Goal: Information Seeking & Learning: Learn about a topic

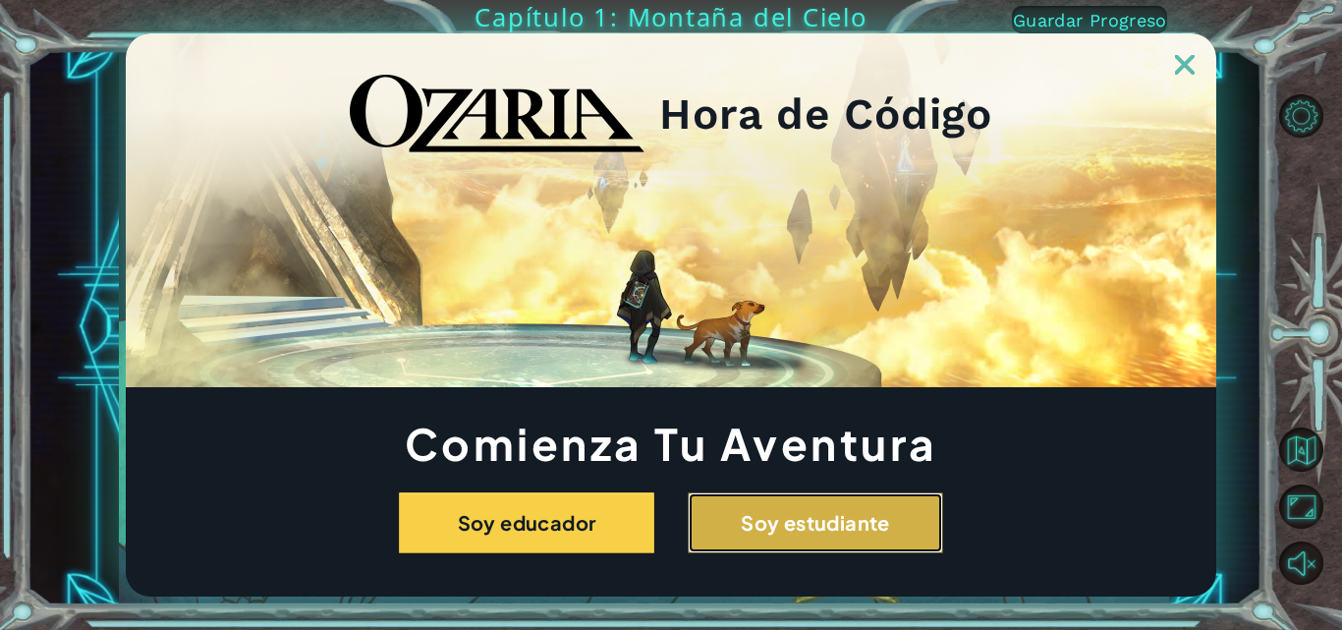
click at [750, 522] on button "Soy estudiante" at bounding box center [815, 522] width 255 height 61
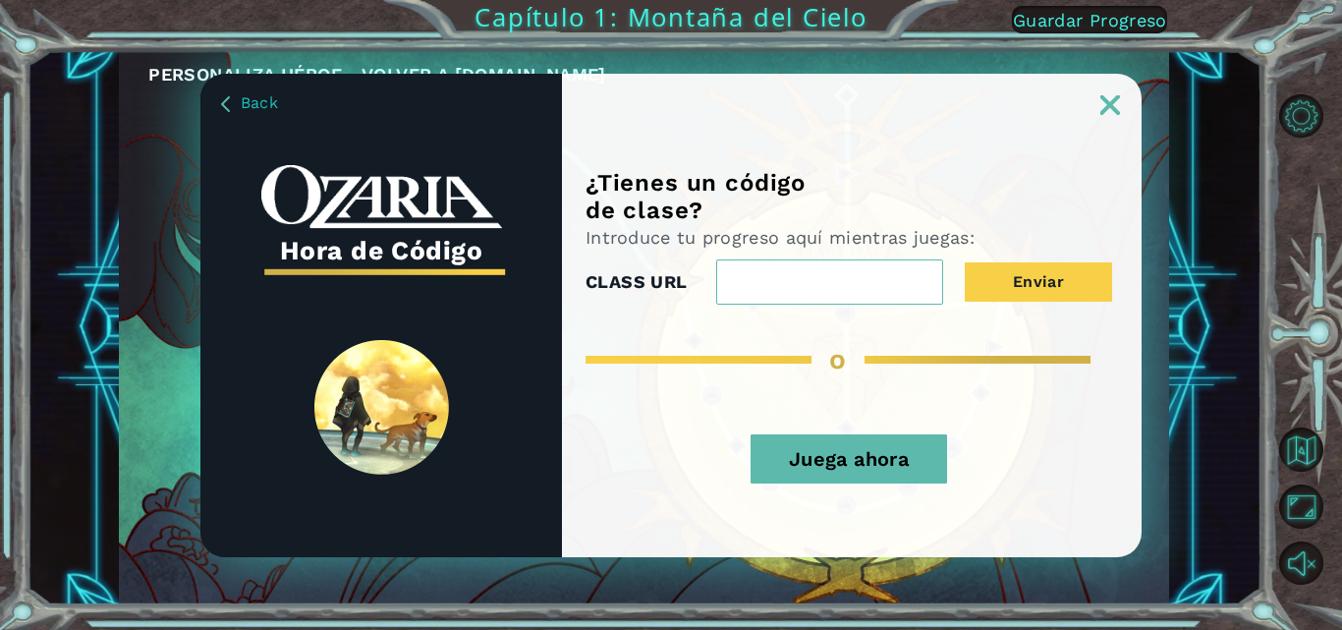
click at [903, 482] on button "Juega ahora" at bounding box center [849, 458] width 197 height 49
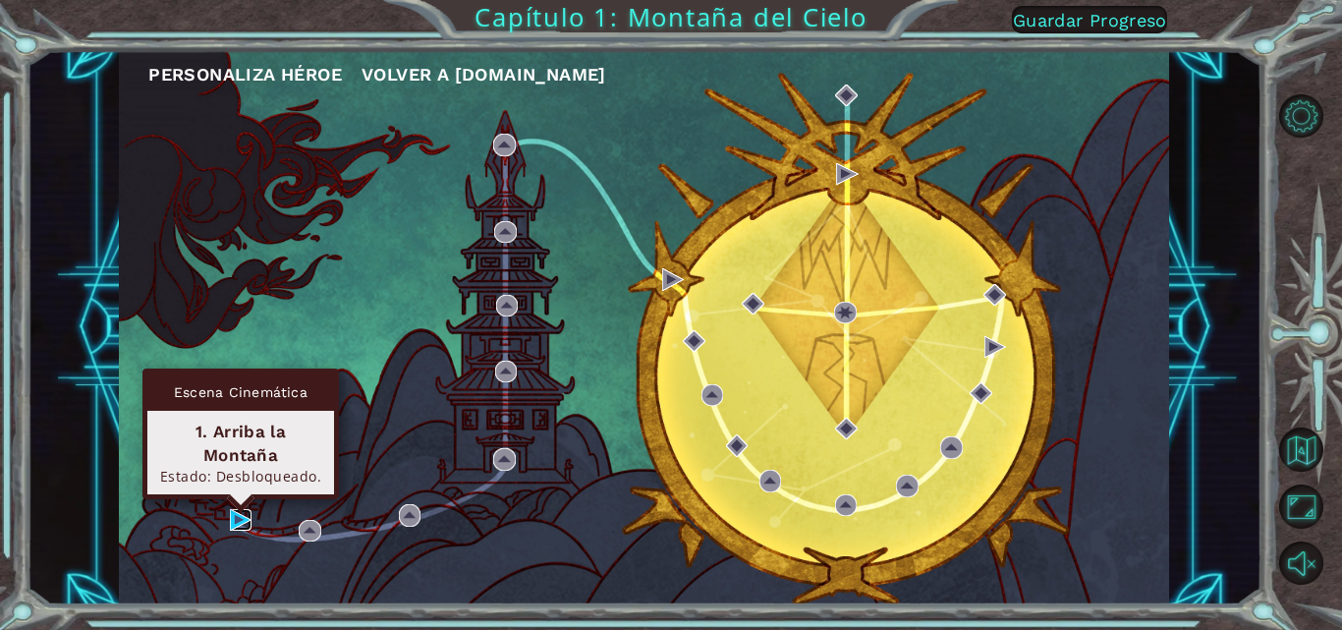
click at [234, 521] on img at bounding box center [241, 520] width 22 height 22
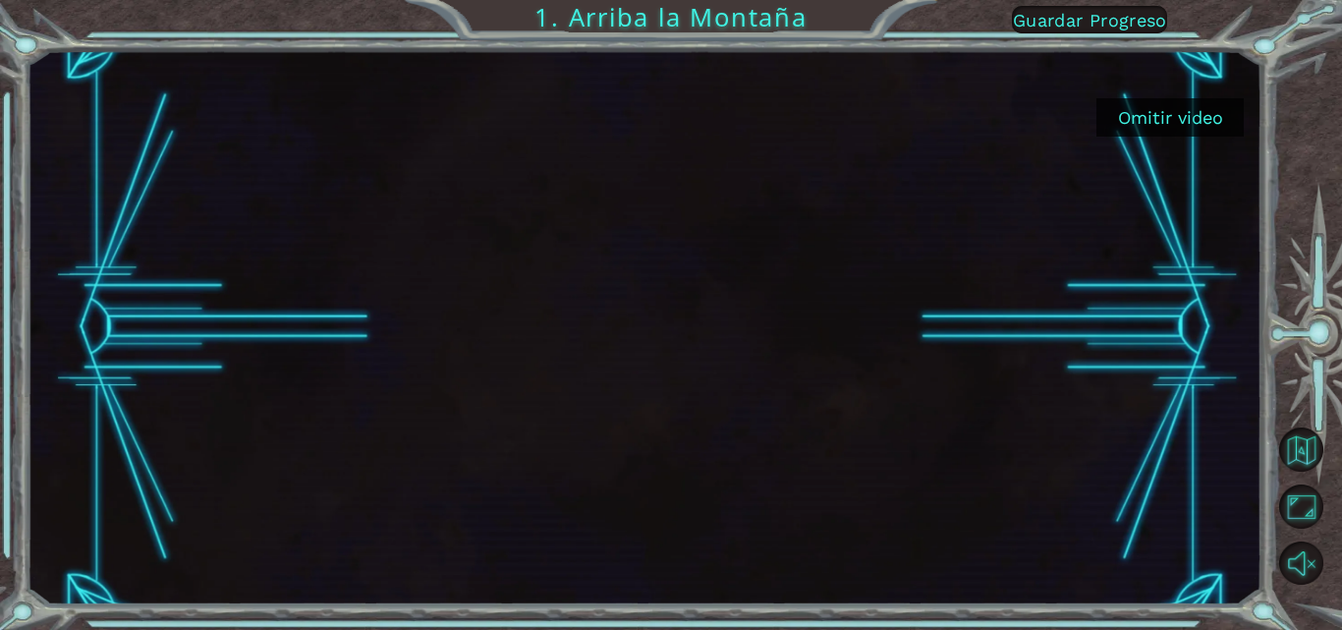
click at [1211, 133] on button "Omitir video" at bounding box center [1170, 117] width 147 height 38
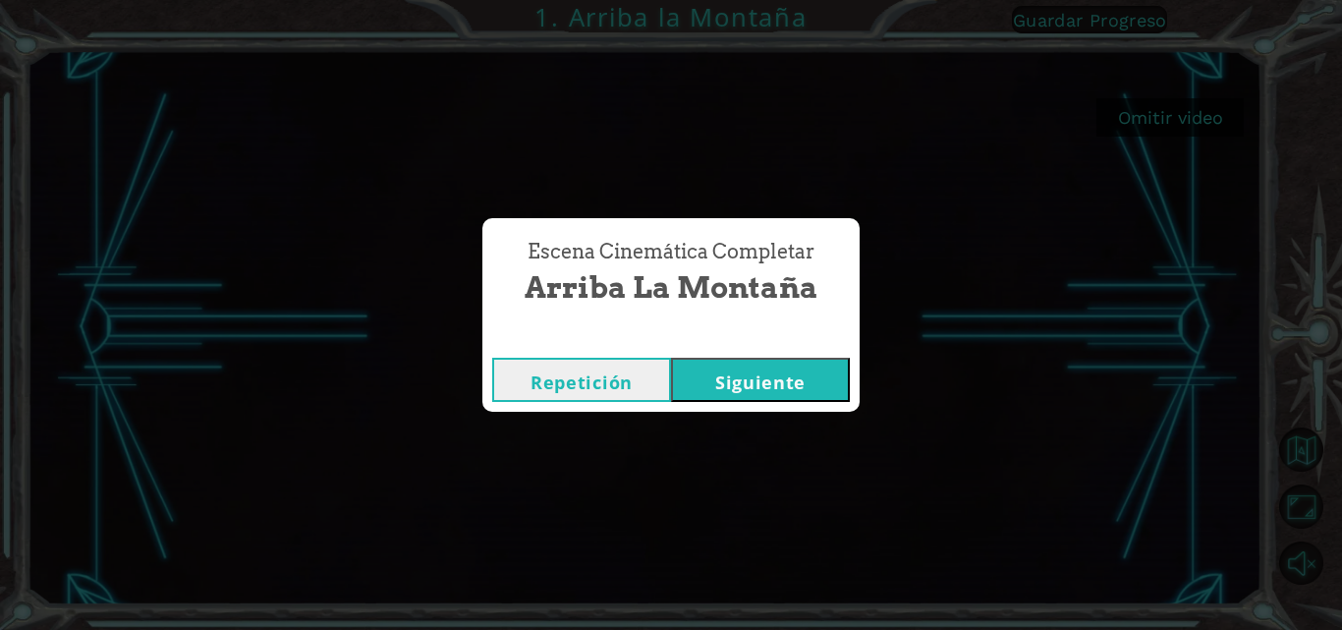
click at [746, 374] on button "Siguiente" at bounding box center [760, 380] width 179 height 44
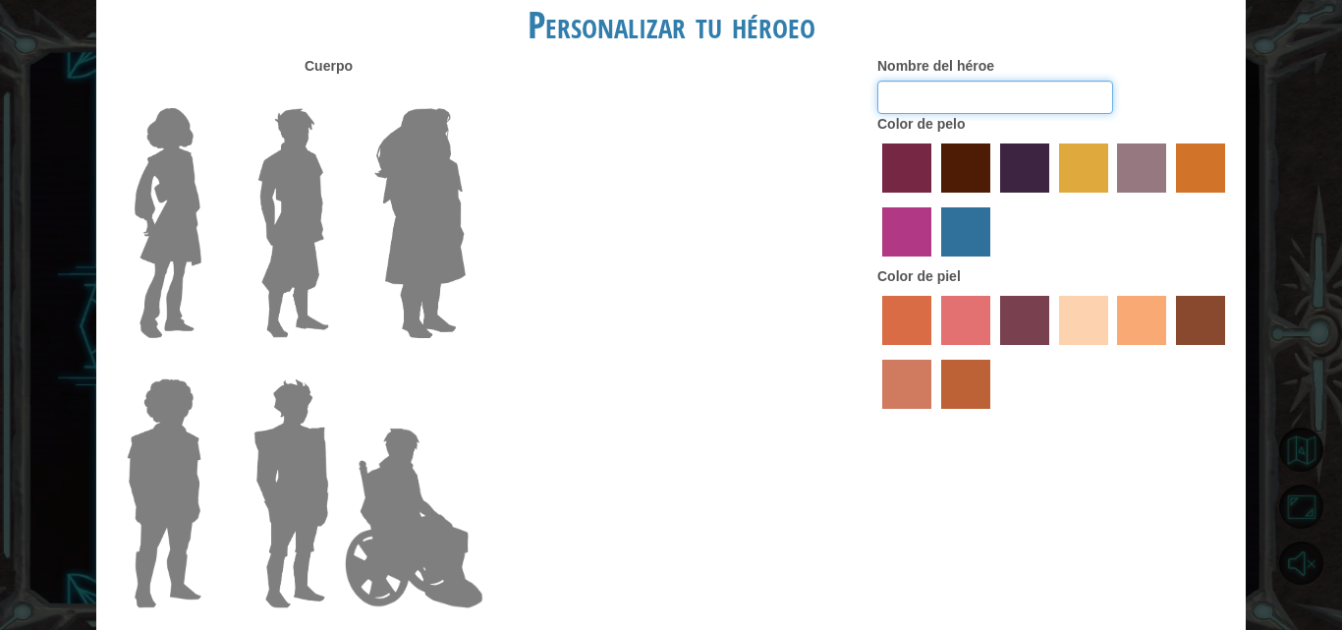
click at [920, 95] on input "Nombre del héroe" at bounding box center [995, 97] width 236 height 33
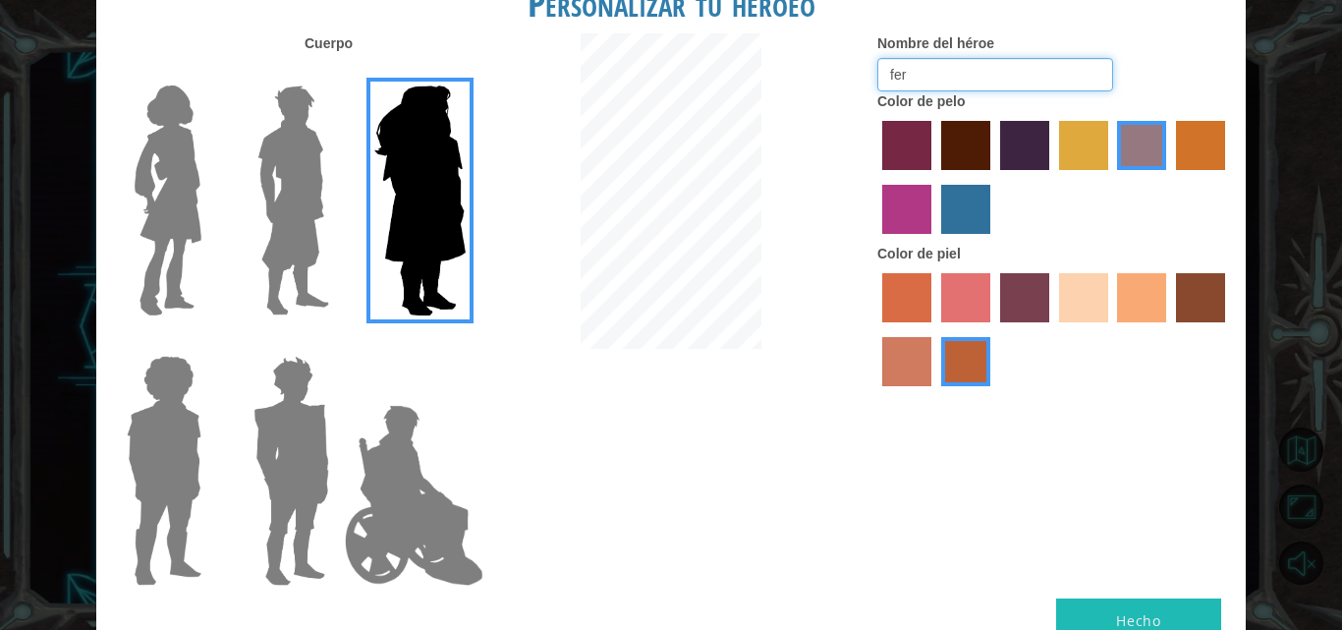
type input "fer"
click at [1039, 161] on label "hot purple hair color" at bounding box center [1024, 145] width 49 height 49
click at [993, 177] on input "hot purple hair color" at bounding box center [993, 177] width 0 height 0
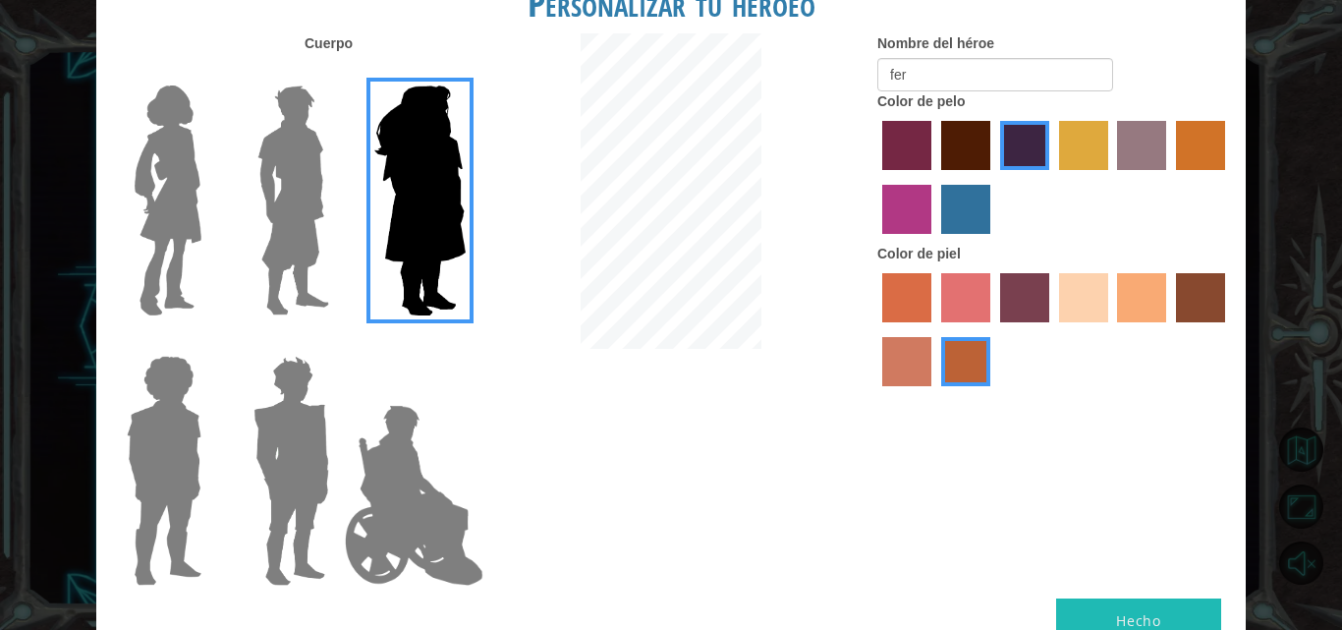
click at [1032, 278] on label "tosca skin color" at bounding box center [1024, 297] width 49 height 49
click at [993, 329] on input "tosca skin color" at bounding box center [993, 329] width 0 height 0
click at [287, 174] on img at bounding box center [293, 201] width 87 height 246
click at [337, 73] on input "Hero Lars" at bounding box center [337, 73] width 0 height 0
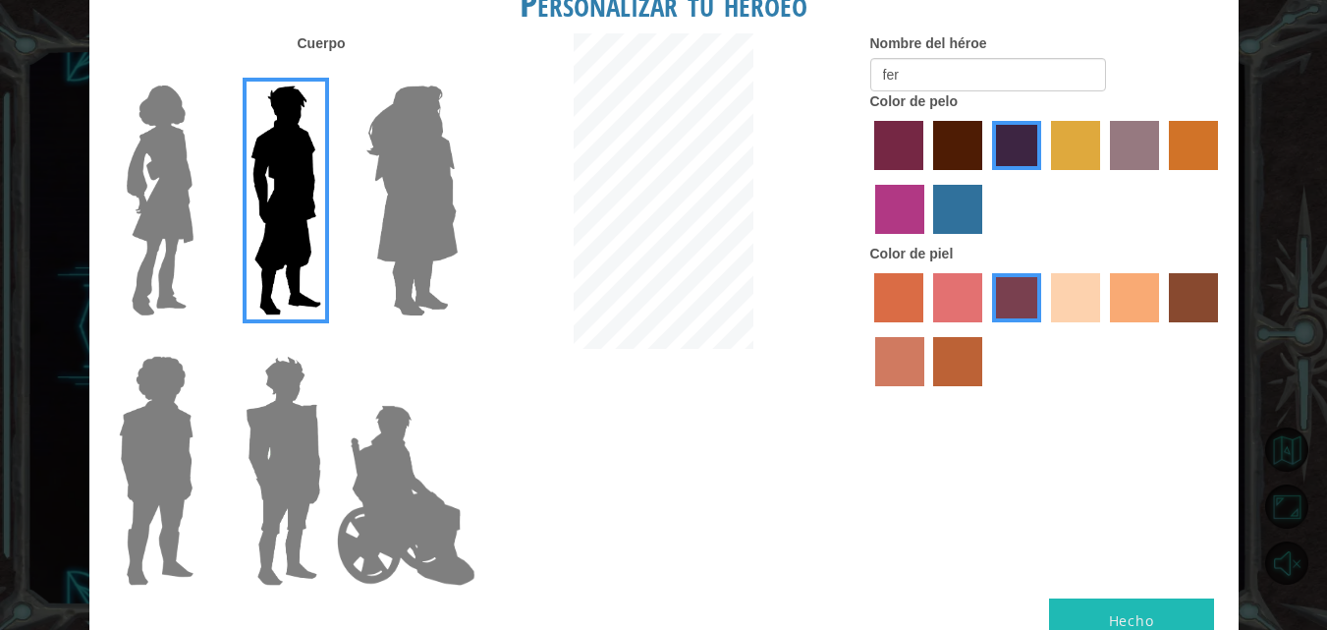
click at [1104, 601] on button "Hecho" at bounding box center [1131, 620] width 165 height 44
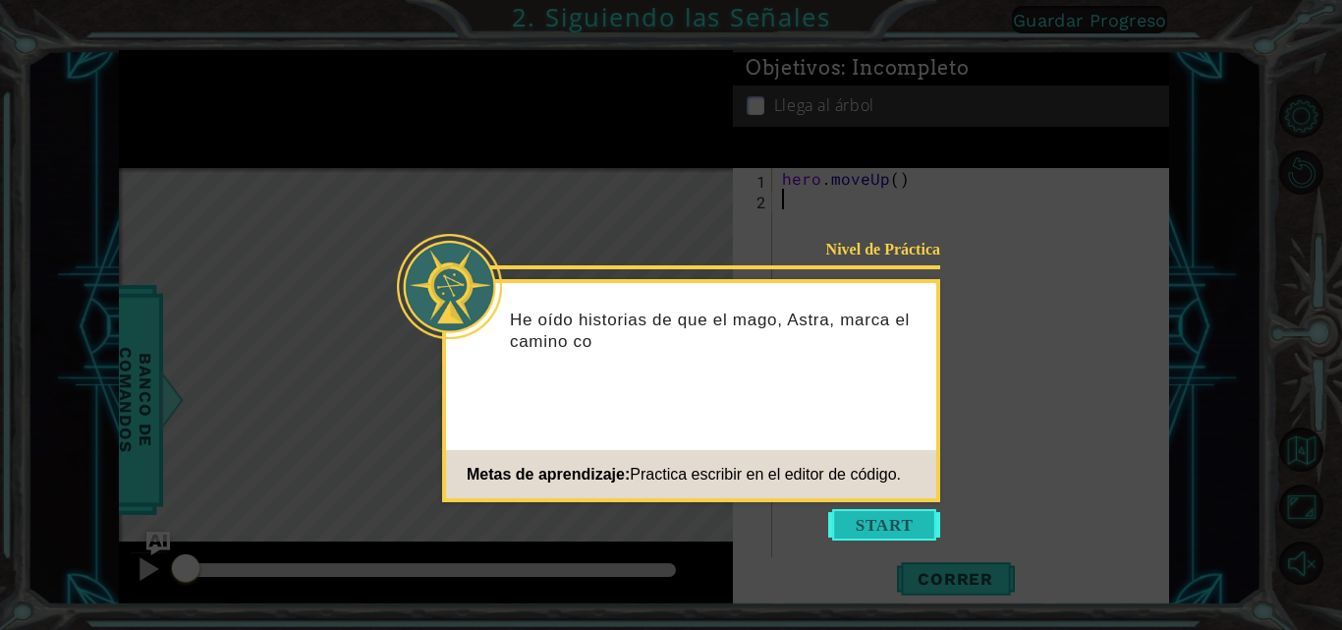
click at [871, 518] on button "Start" at bounding box center [884, 524] width 112 height 31
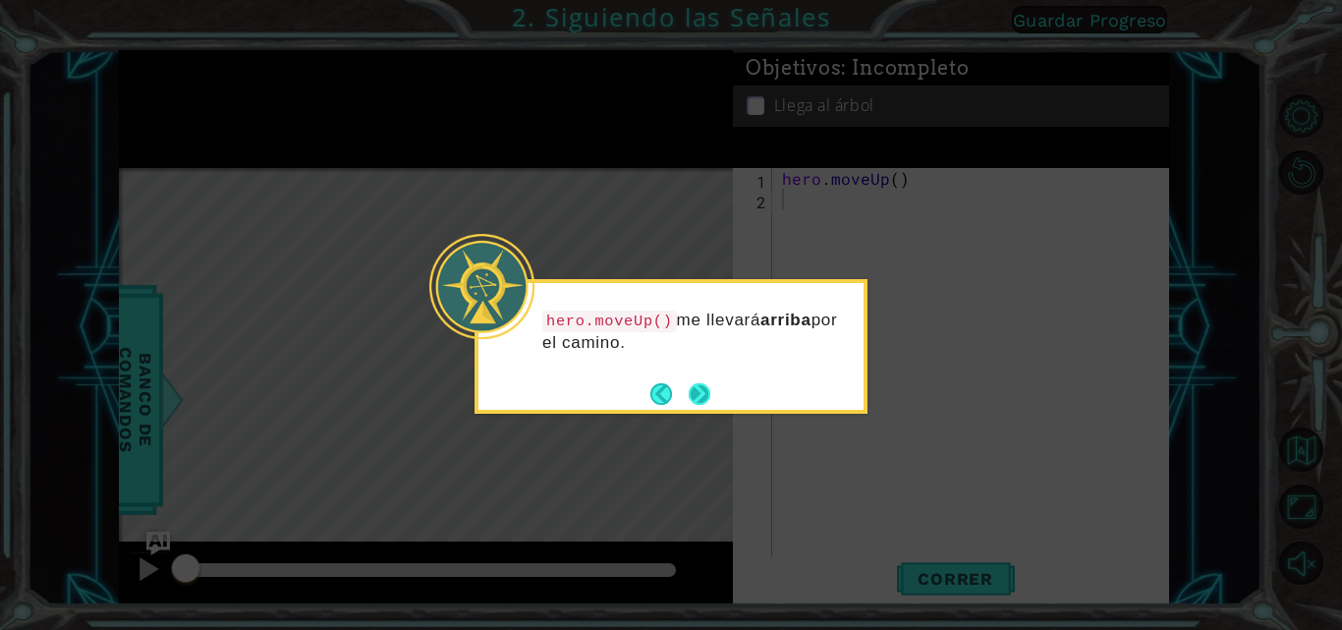
click at [694, 389] on button "Next" at bounding box center [700, 394] width 22 height 22
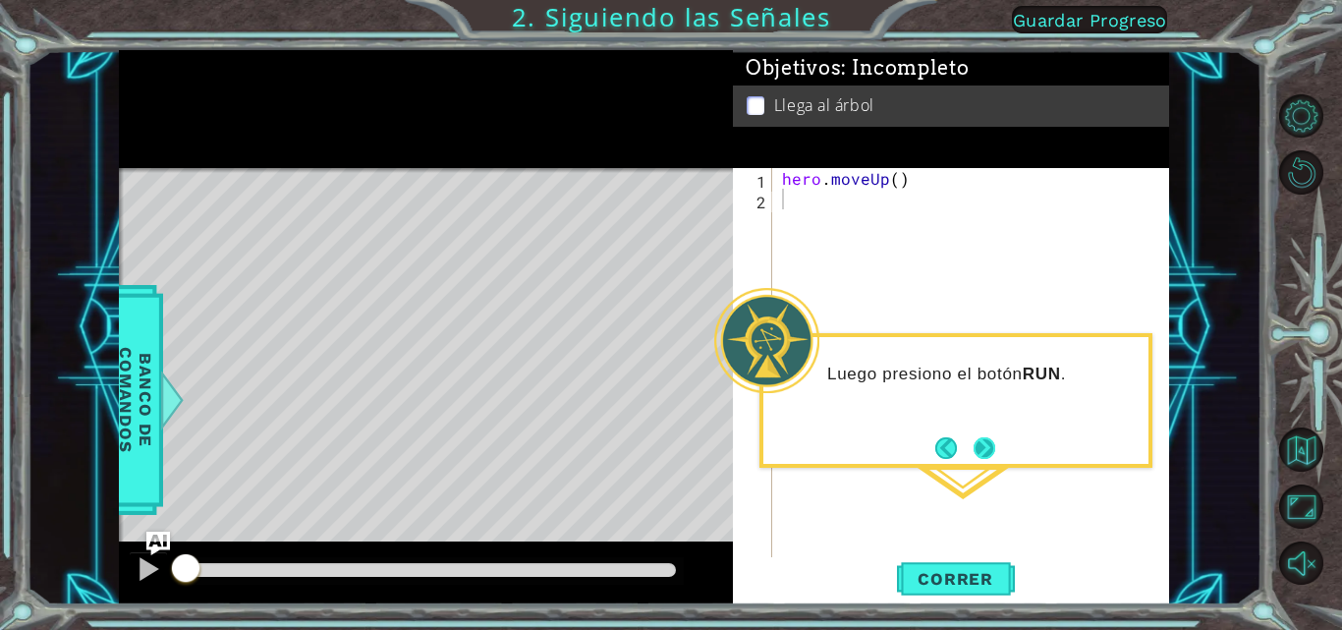
click at [984, 445] on button "Next" at bounding box center [985, 448] width 22 height 22
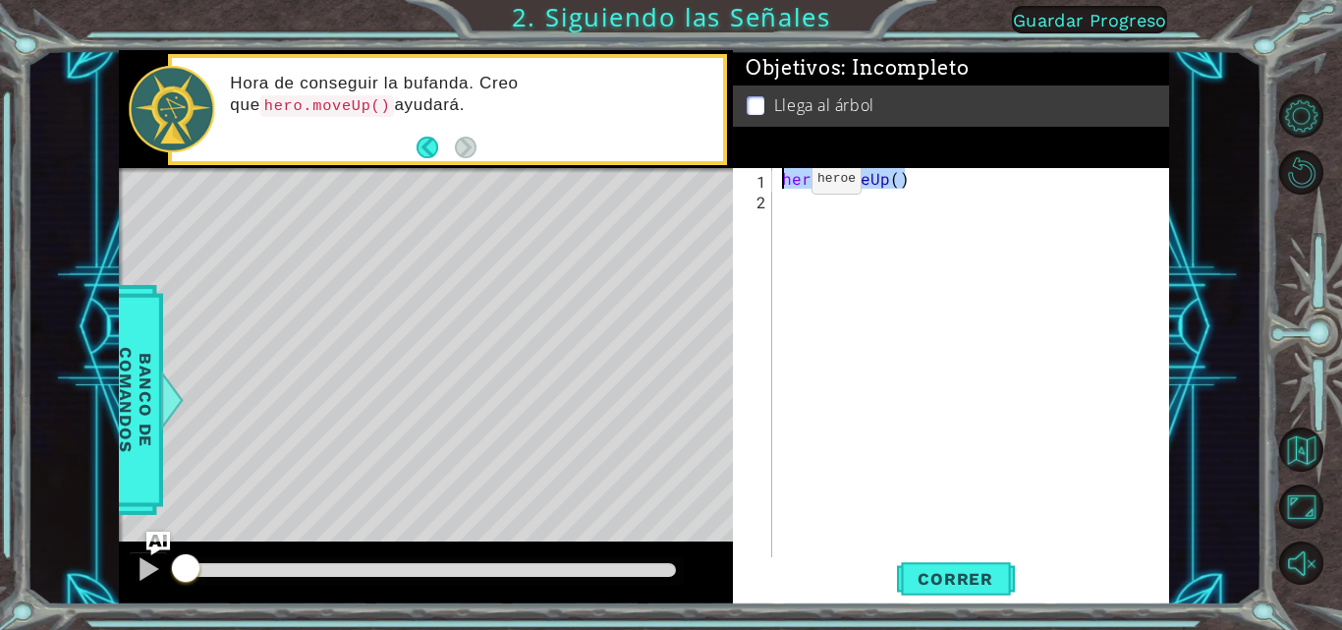
drag, startPoint x: 909, startPoint y: 180, endPoint x: 777, endPoint y: 182, distance: 131.7
click at [777, 182] on div "1 2 hero . moveUp ( ) ההההההההההההההההההההההההההההההההההההההההההההההההההההההההה…" at bounding box center [949, 364] width 432 height 392
type textarea "hero.moveUp()"
click at [838, 204] on div "hero . moveUp ( )" at bounding box center [976, 384] width 397 height 433
paste textarea "hero.moveUp()"
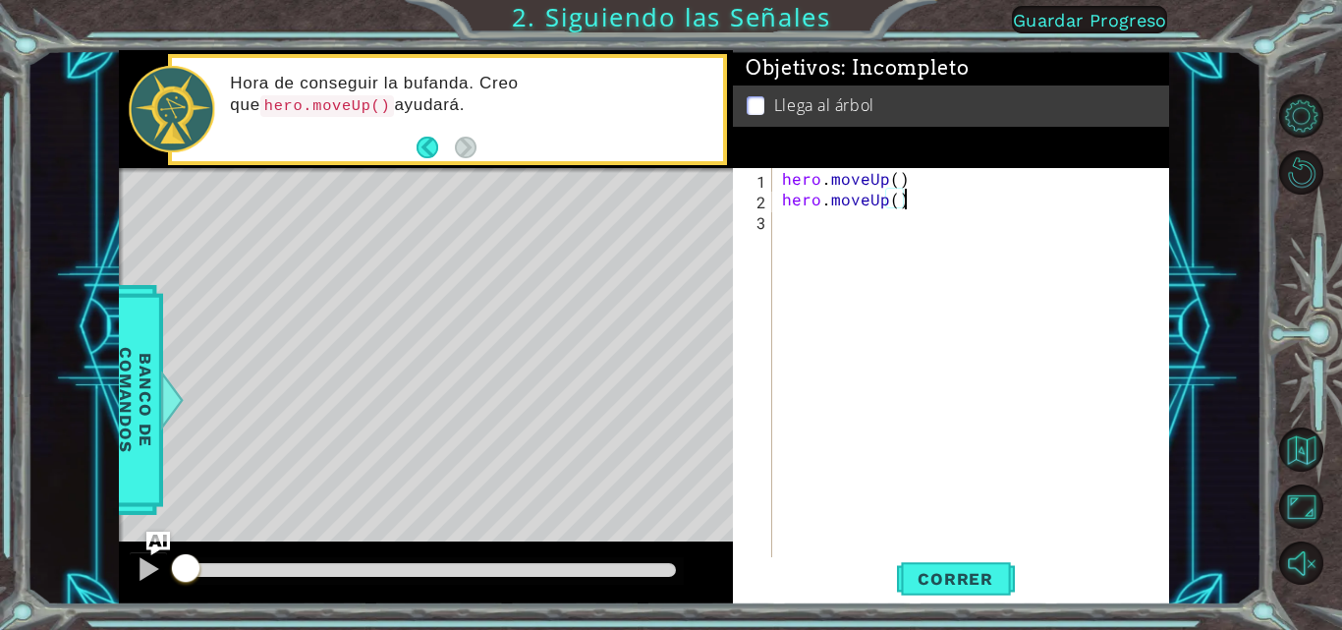
paste textarea "hero.moveUp()"
click at [907, 194] on div "hero . moveUp ( ) hero . moveUp ( ) hero . moveUp ( )" at bounding box center [976, 384] width 397 height 433
type textarea "hero.moveUp()"
click at [937, 585] on span "Correr" at bounding box center [955, 579] width 115 height 20
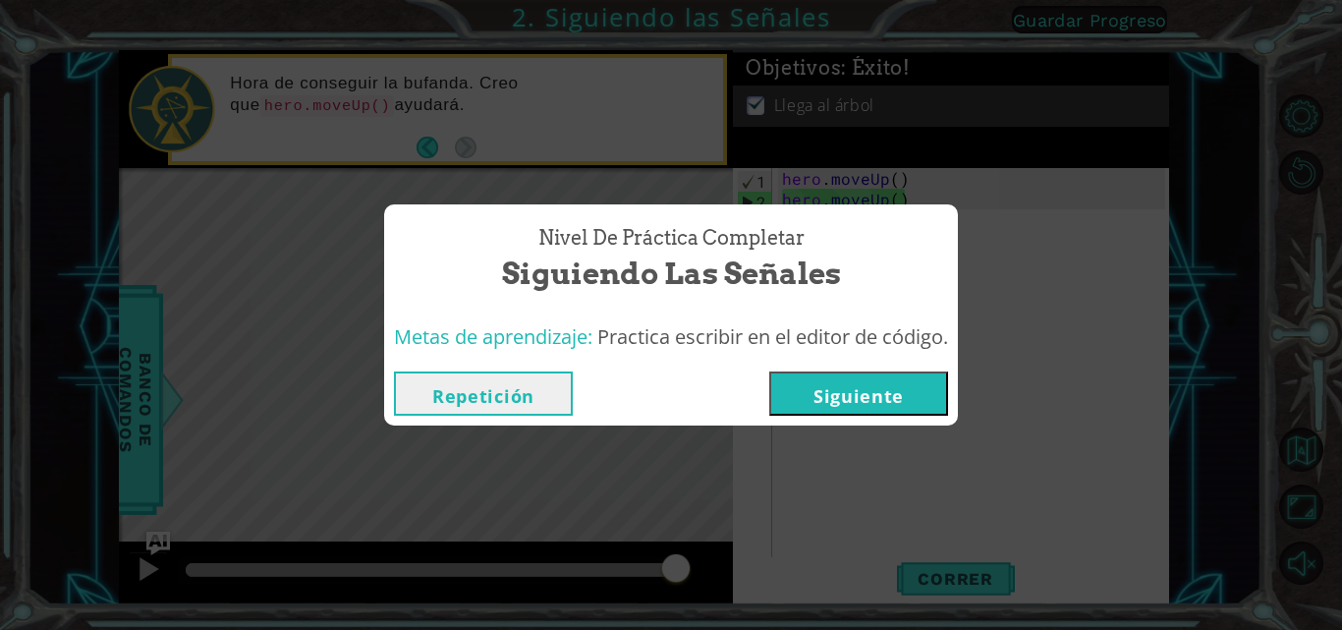
click at [849, 387] on button "Siguiente" at bounding box center [858, 393] width 179 height 44
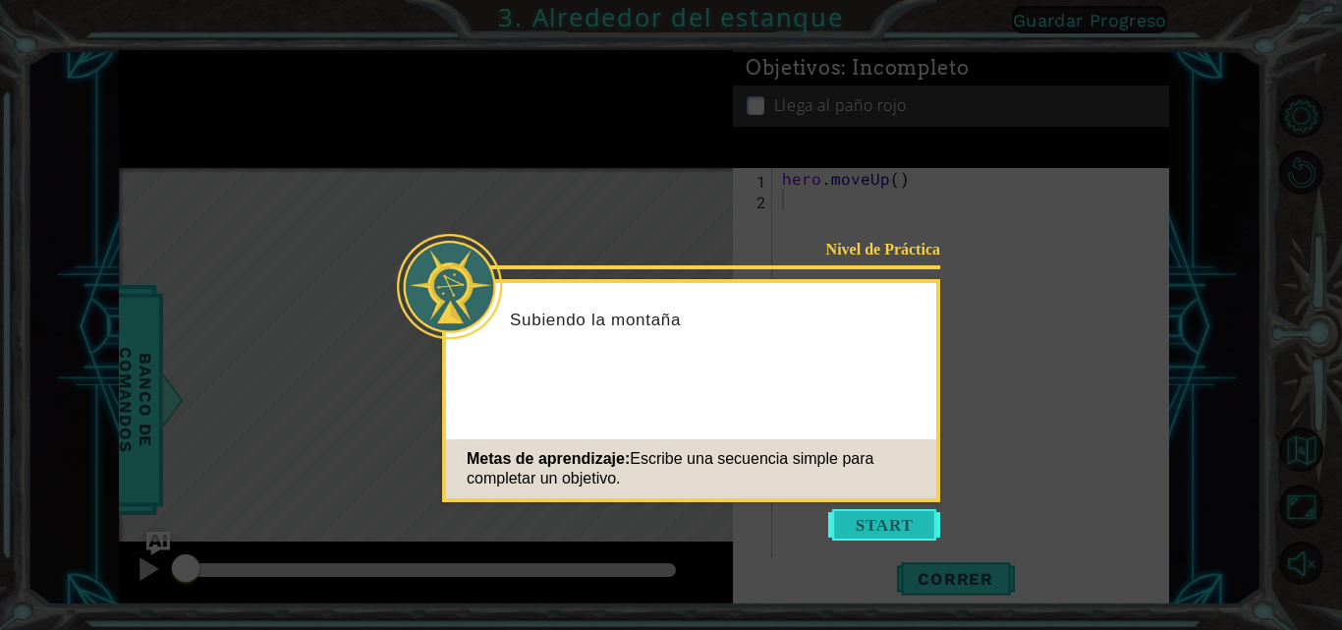
click at [862, 527] on button "Start" at bounding box center [884, 524] width 112 height 31
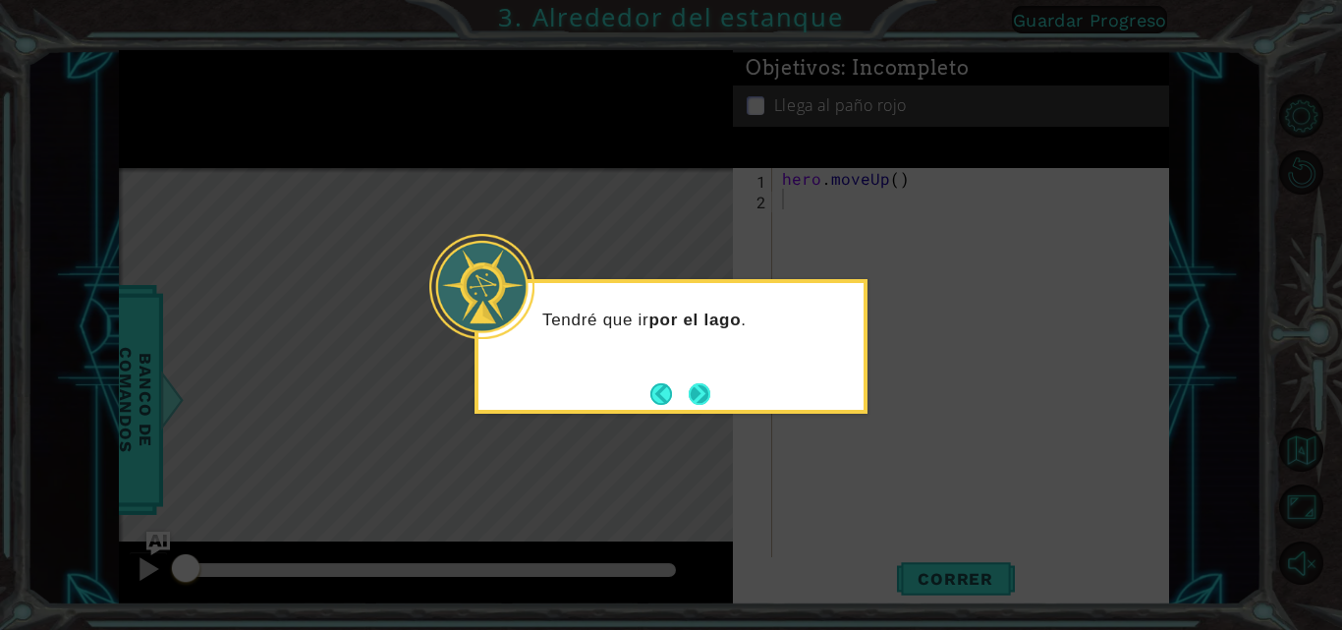
click at [710, 405] on button "Next" at bounding box center [700, 394] width 22 height 22
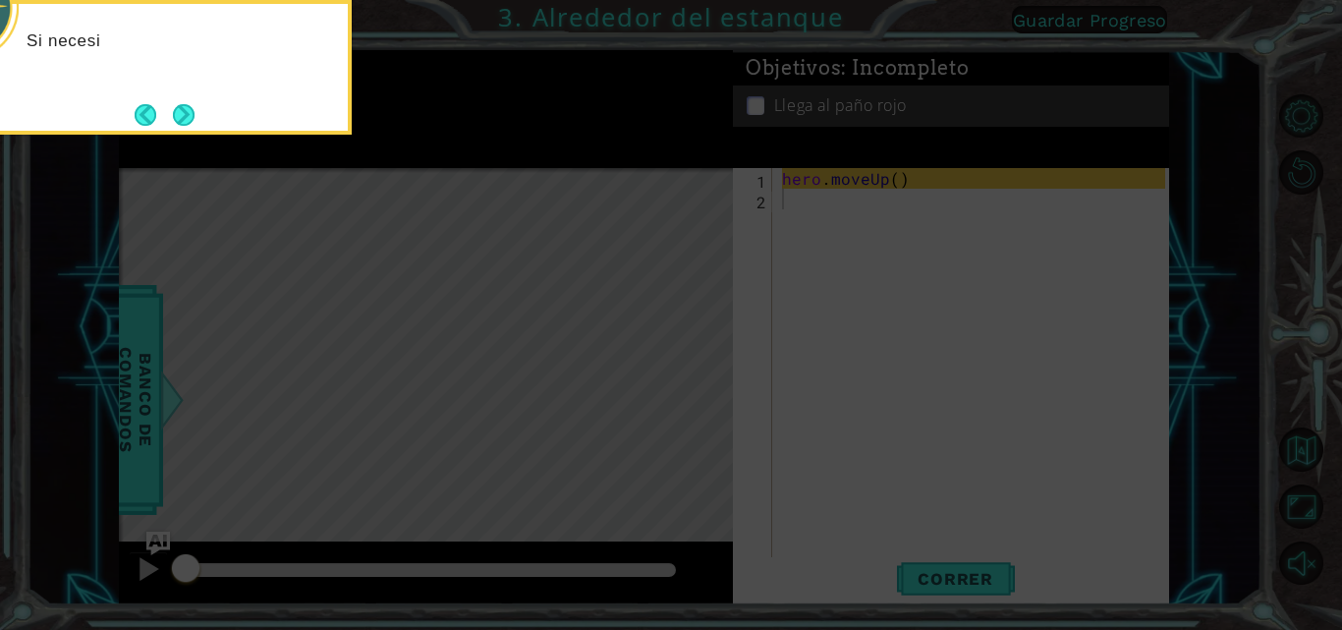
click at [823, 318] on icon at bounding box center [671, 94] width 1342 height 1071
click at [177, 117] on button "Next" at bounding box center [184, 115] width 22 height 22
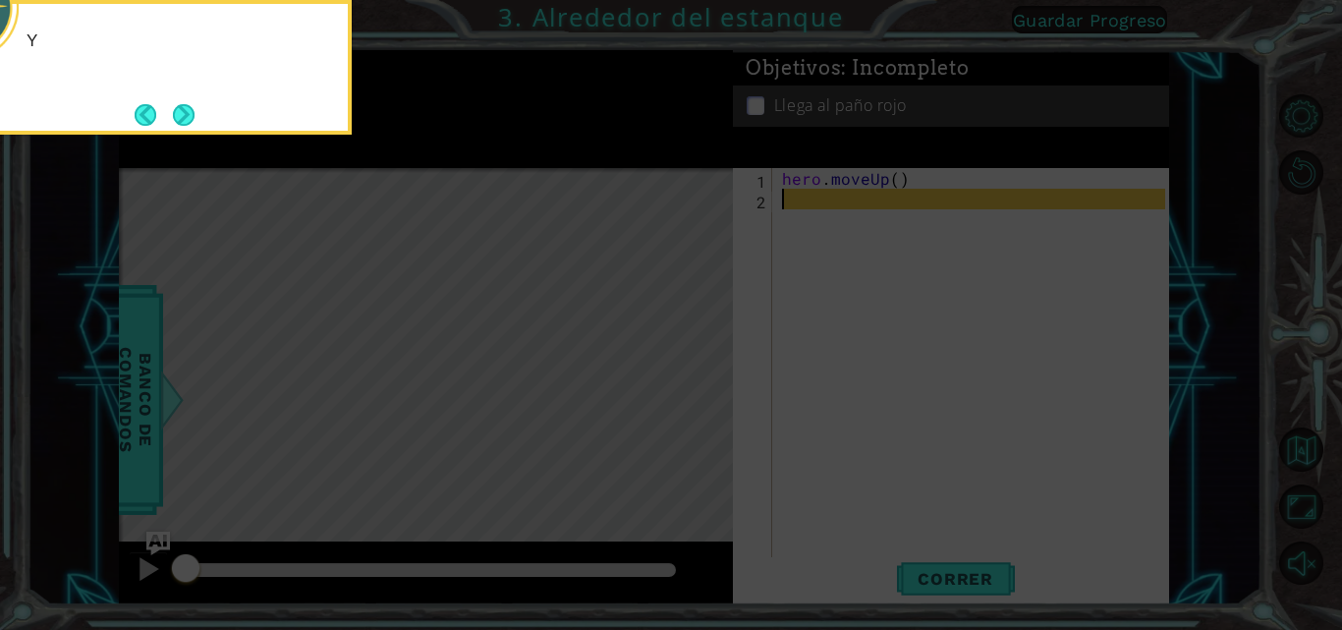
click at [177, 117] on button "Next" at bounding box center [184, 115] width 22 height 22
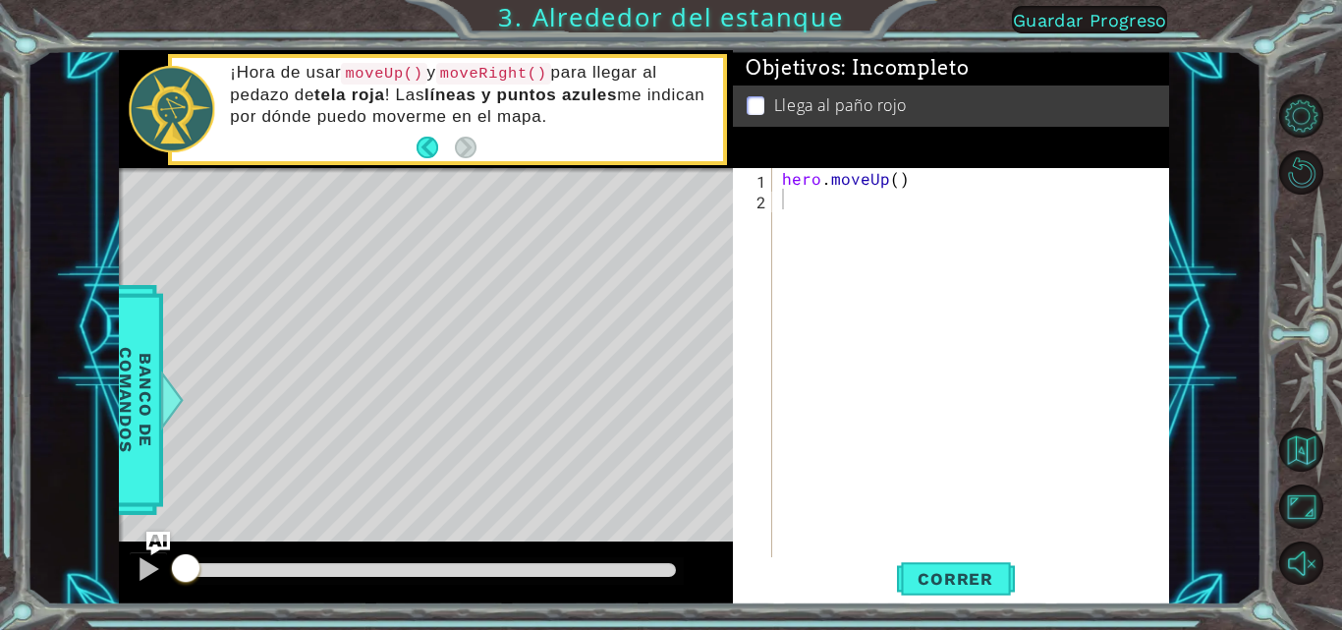
drag, startPoint x: 544, startPoint y: 76, endPoint x: 611, endPoint y: 121, distance: 80.7
click at [438, 82] on p "¡Hora de usar moveUp() y moveRight() para llegar al pedazo de tela roja ! Las l…" at bounding box center [469, 95] width 479 height 66
click at [800, 197] on div "hero . moveUp ( )" at bounding box center [976, 384] width 397 height 433
click at [949, 559] on button "Correr" at bounding box center [956, 578] width 118 height 43
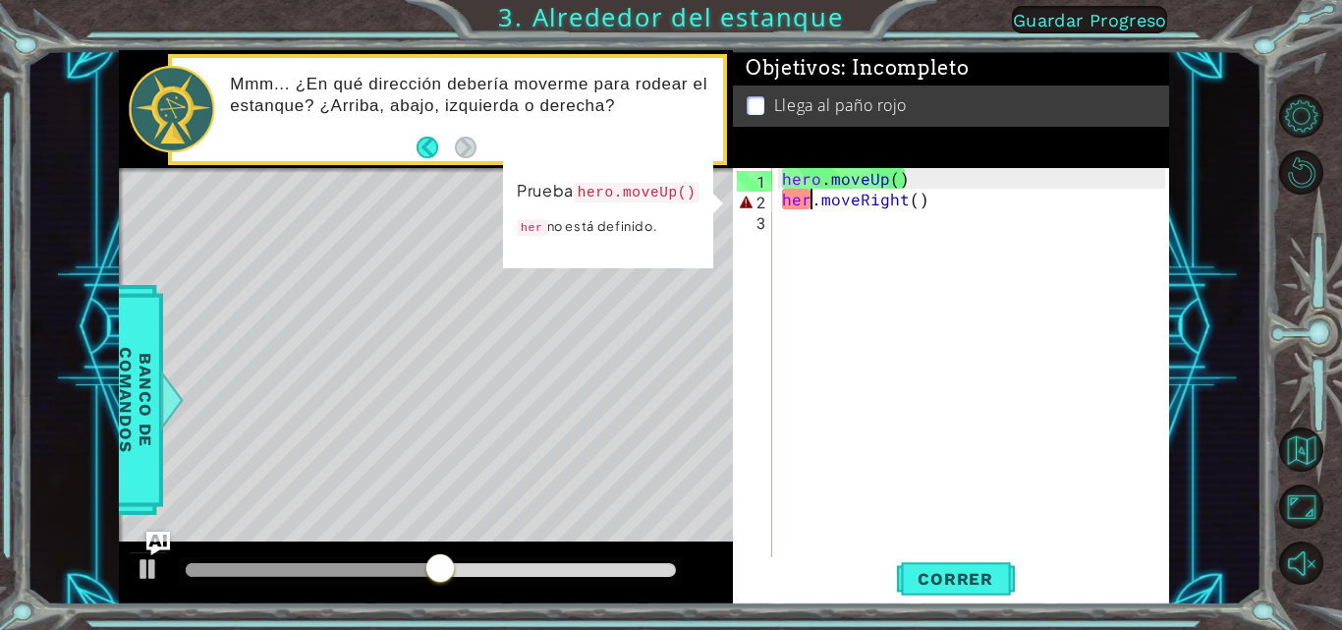
click at [810, 195] on div "hero . moveUp ( ) her . moveRight ( )" at bounding box center [976, 384] width 397 height 433
type textarea "hero.moveRight()"
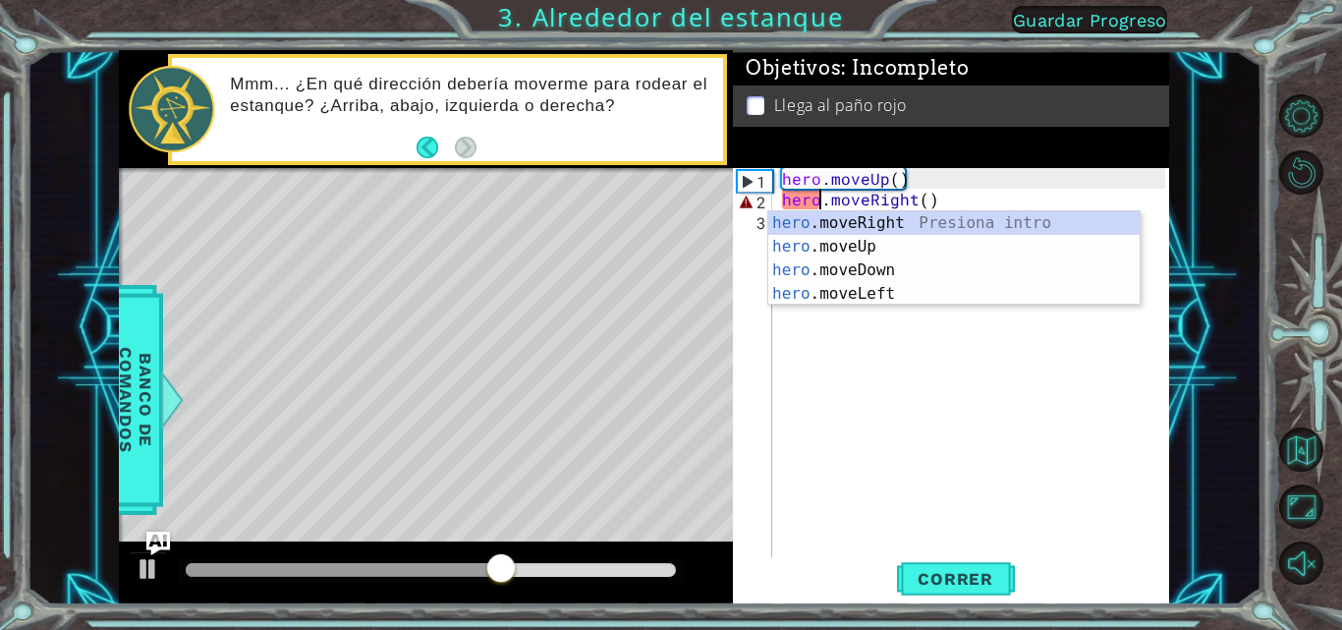
scroll to position [0, 3]
click at [1007, 492] on div "hero . moveUp ( ) hero . moveRight ( )" at bounding box center [976, 384] width 397 height 433
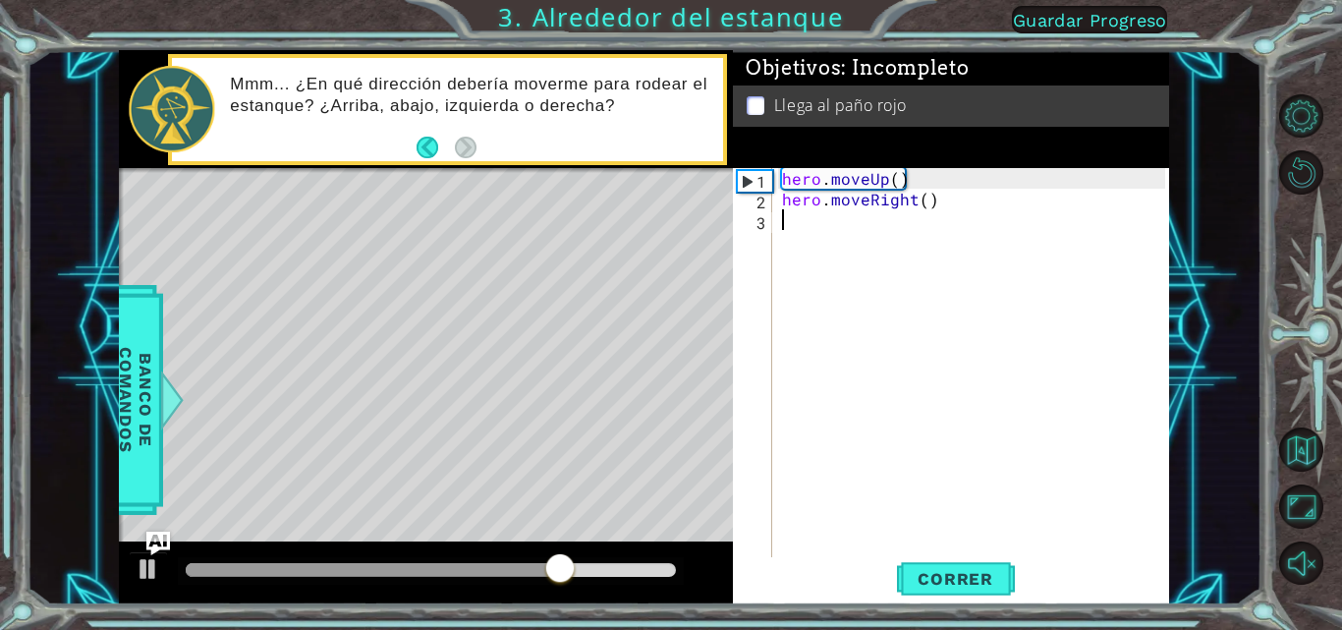
scroll to position [0, 0]
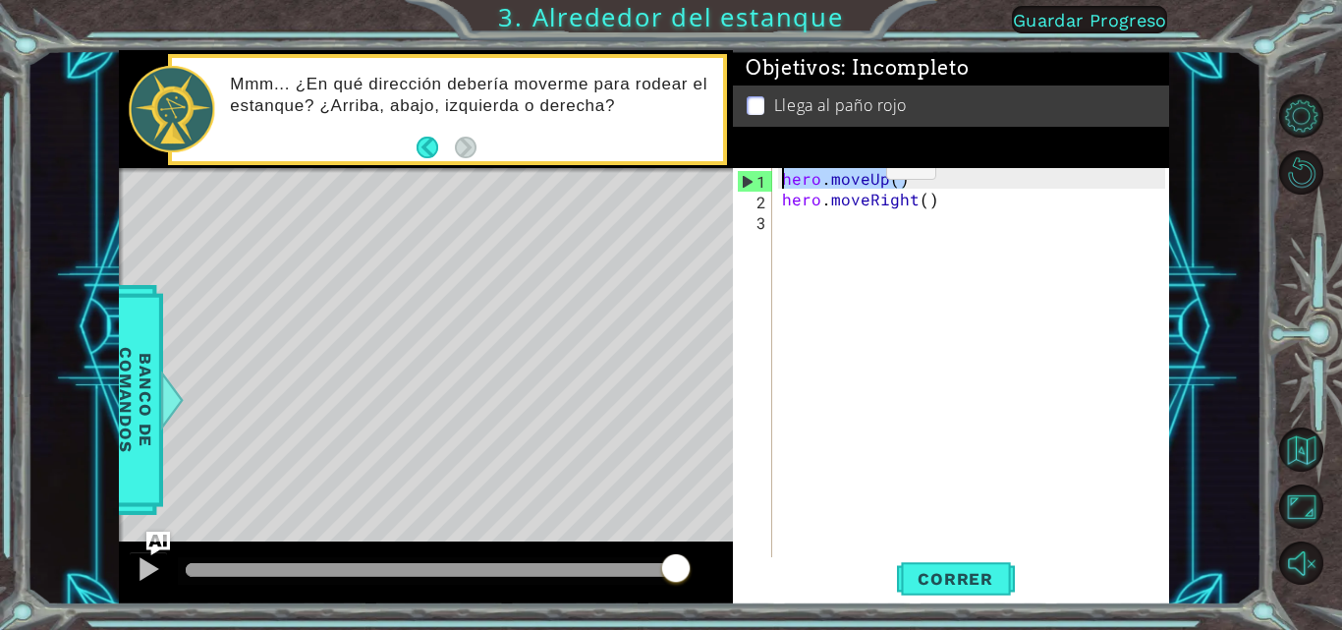
drag, startPoint x: 909, startPoint y: 178, endPoint x: 670, endPoint y: 137, distance: 242.3
click at [670, 137] on div "1 ההההההההההההההההההההההההההההההההההההההההההההההההההההההההההההההההההההההההההההה…" at bounding box center [644, 327] width 1050 height 554
click at [952, 198] on div "hero . moveUp ( ) hero . moveRight ( )" at bounding box center [976, 384] width 397 height 433
type textarea "hero.moveRight()"
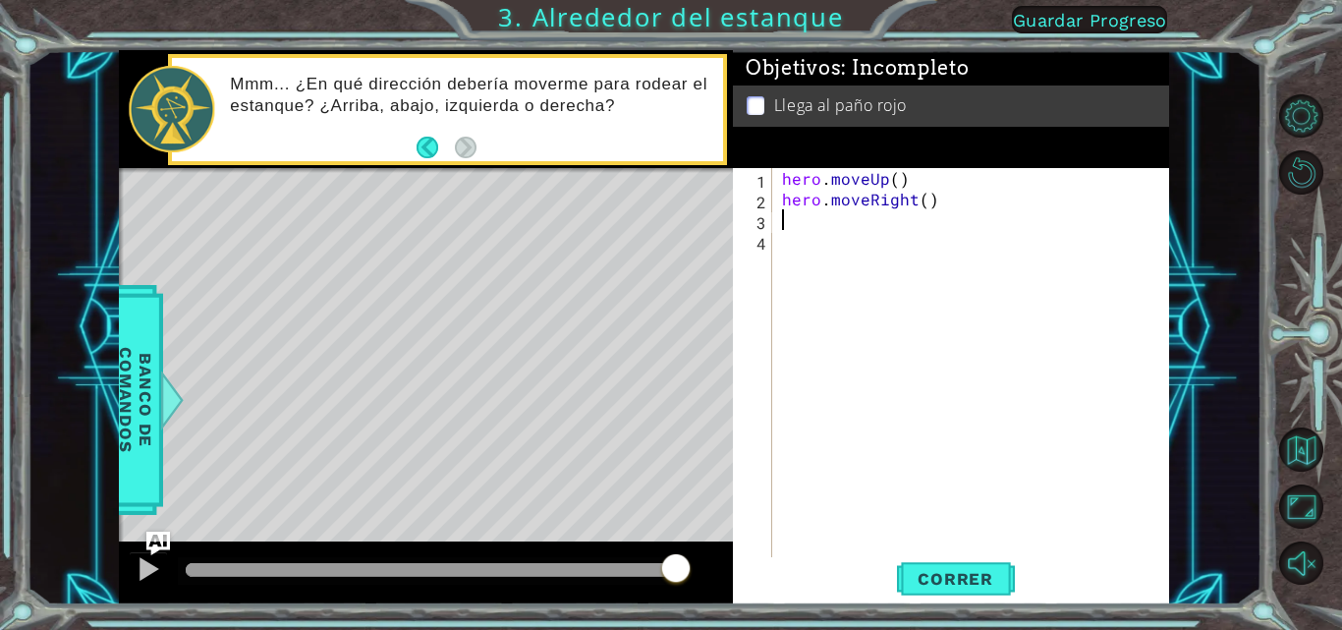
paste textarea "hero.moveUp()"
type textarea "hero.moveUp()"
paste textarea "hero.moveUp()"
type textarea "hero.moveUp()"
click at [981, 572] on span "Correr" at bounding box center [955, 579] width 115 height 20
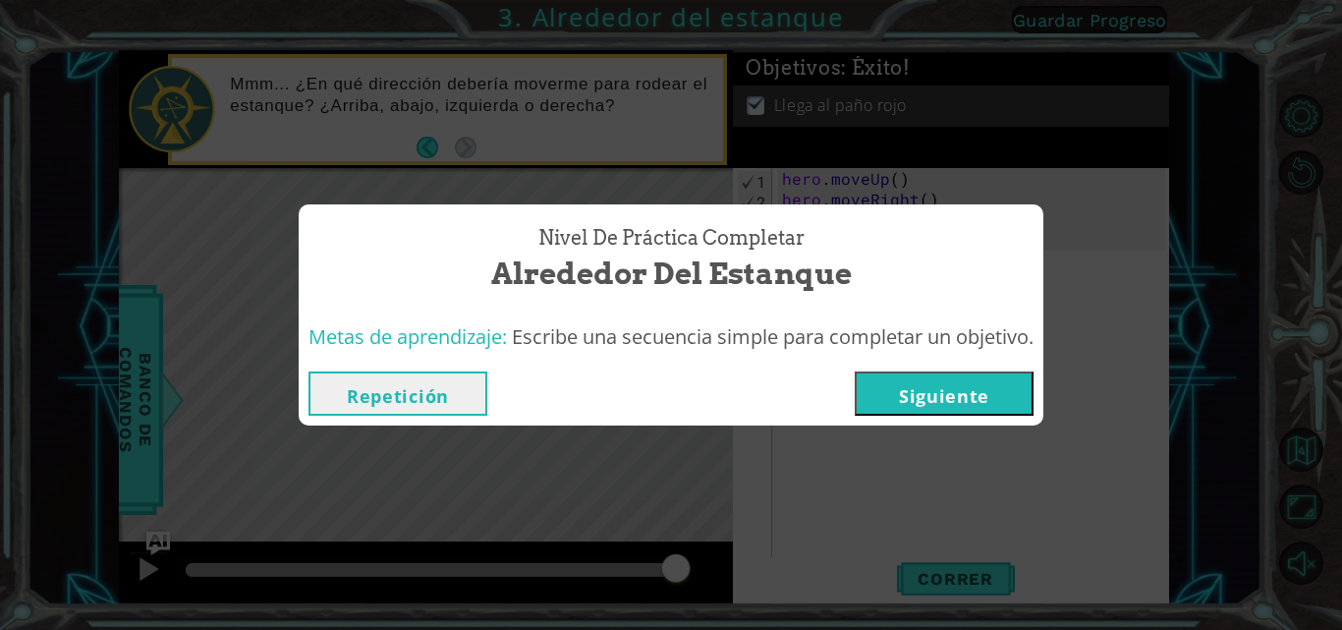
click at [962, 396] on button "Siguiente" at bounding box center [944, 393] width 179 height 44
